Goal: Task Accomplishment & Management: Manage account settings

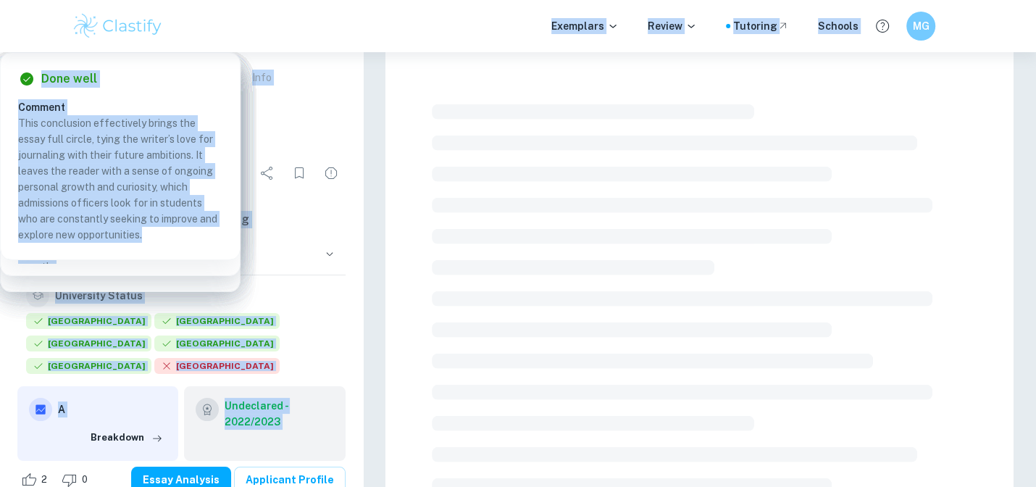
drag, startPoint x: 0, startPoint y: 0, endPoint x: 494, endPoint y: 9, distance: 494.2
click at [494, 52] on div "Exemplars Review Tutoring Schools MG Common App Exemplars Exploring Independenc…" at bounding box center [518, 496] width 1036 height 888
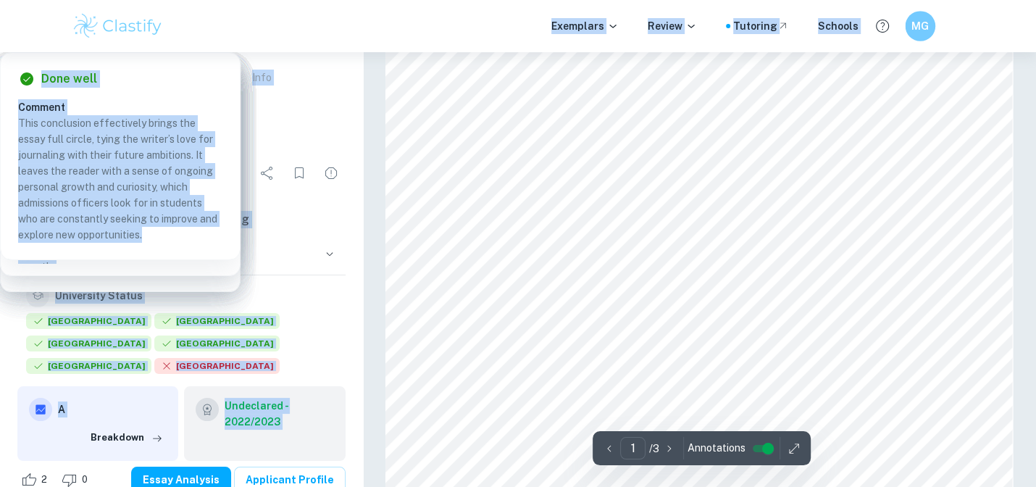
click at [917, 17] on div "MG" at bounding box center [920, 26] width 30 height 30
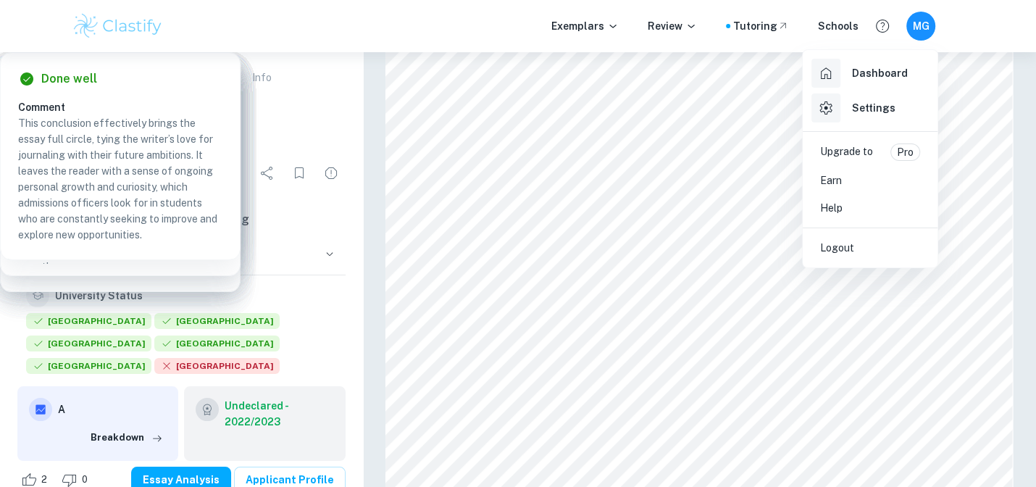
click at [869, 101] on h6 "Settings" at bounding box center [873, 108] width 43 height 16
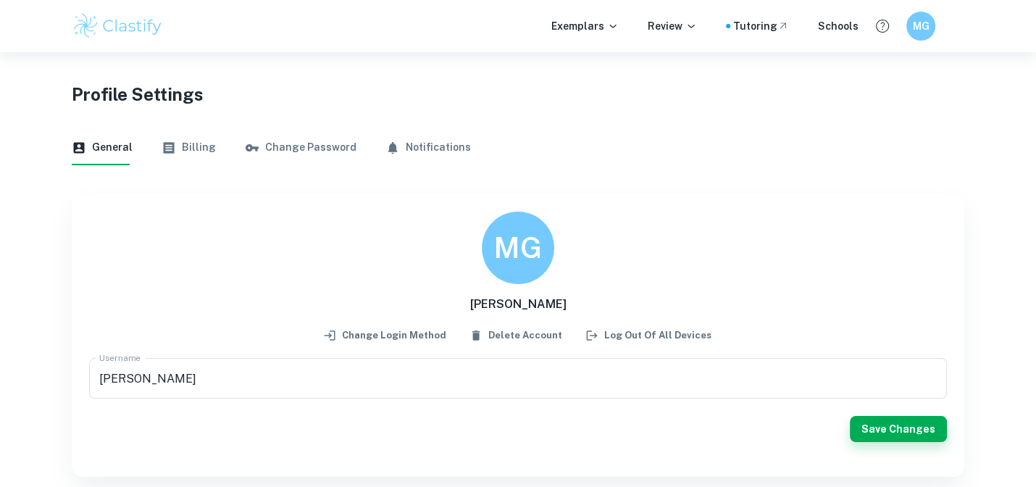
scroll to position [52, 0]
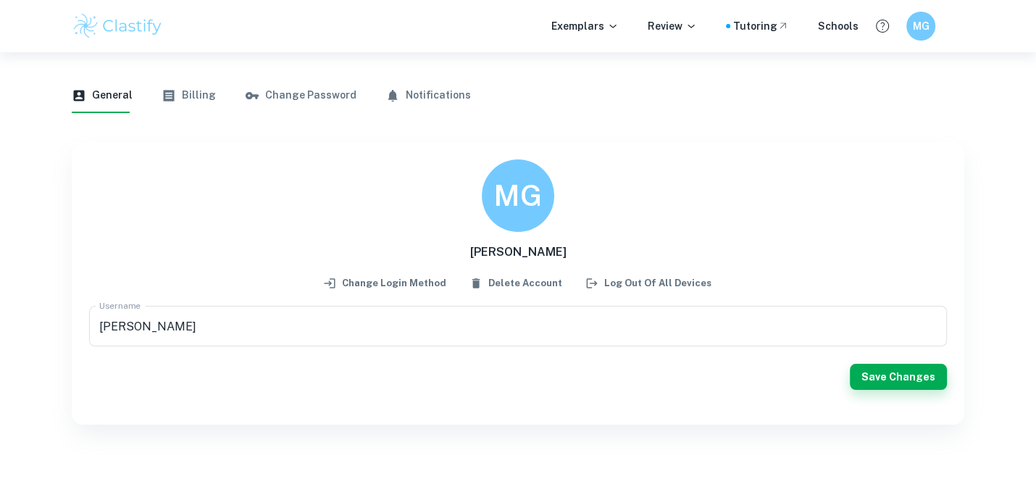
click at [166, 92] on icon "button" at bounding box center [169, 96] width 11 height 12
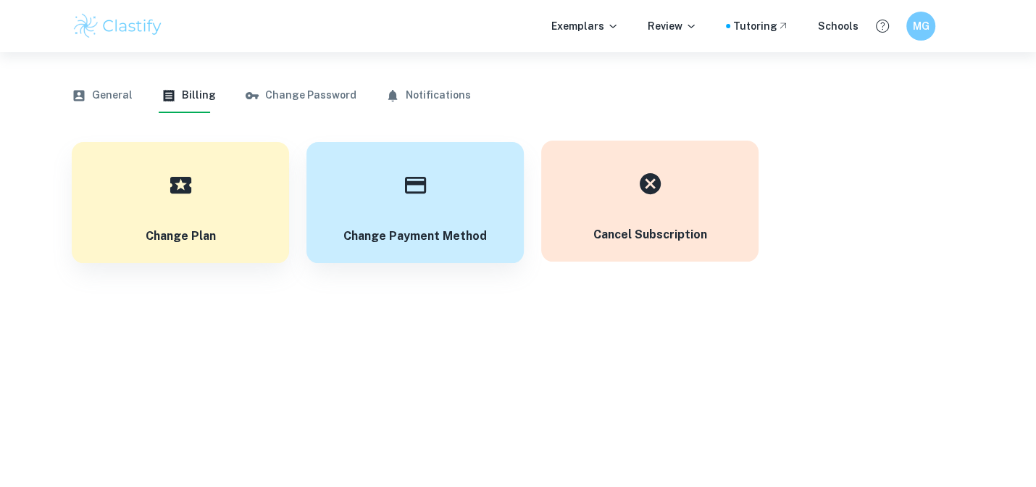
click at [635, 195] on div "button" at bounding box center [650, 183] width 51 height 51
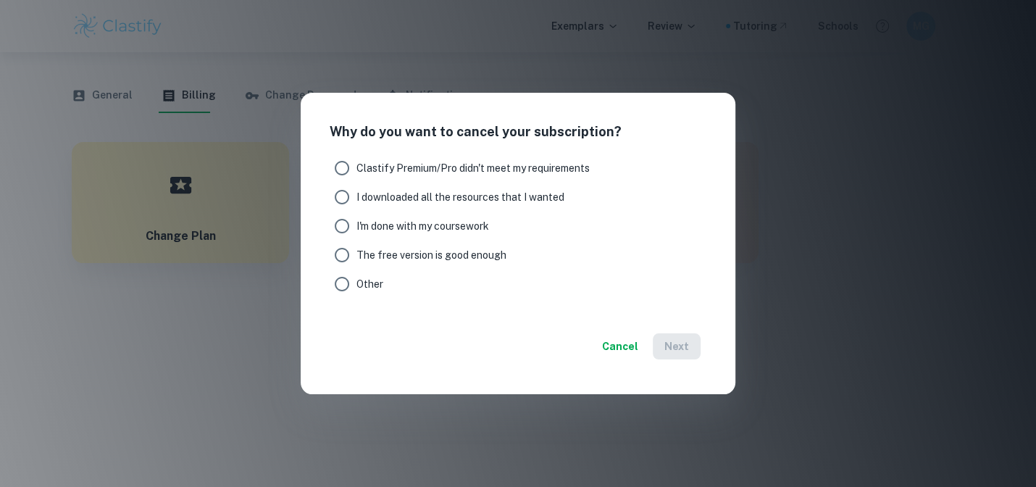
click at [453, 224] on span "I'm done with my coursework" at bounding box center [422, 226] width 133 height 16
click at [356, 224] on input "I'm done with my coursework" at bounding box center [341, 226] width 29 height 29
radio input "true"
click at [683, 348] on button "Next" at bounding box center [677, 346] width 48 height 26
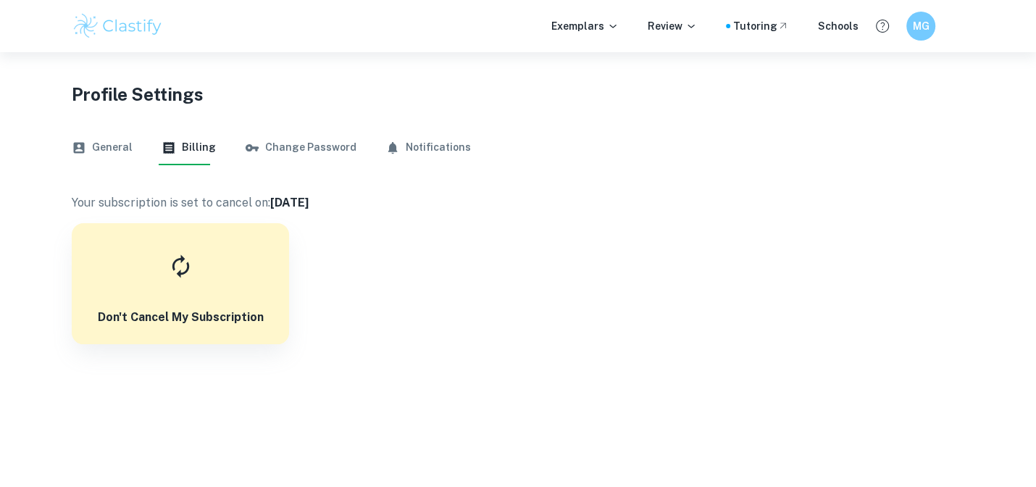
click at [636, 409] on body "We value your privacy We use cookies to enhance your browsing experience, serve…" at bounding box center [518, 295] width 1036 height 487
